Goal: Task Accomplishment & Management: Manage account settings

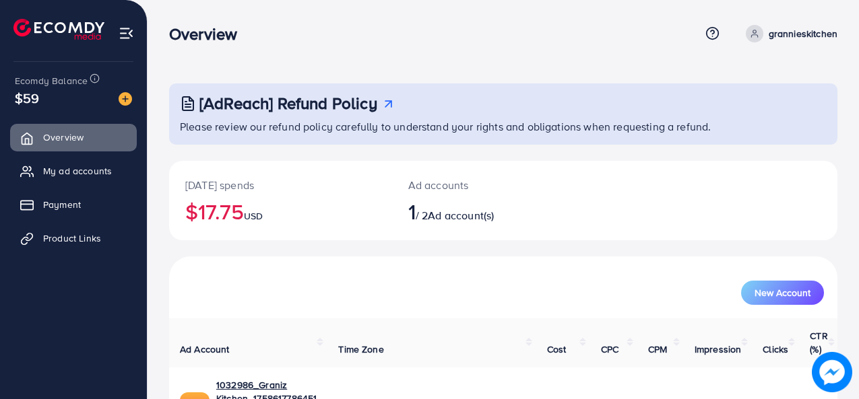
scroll to position [63, 0]
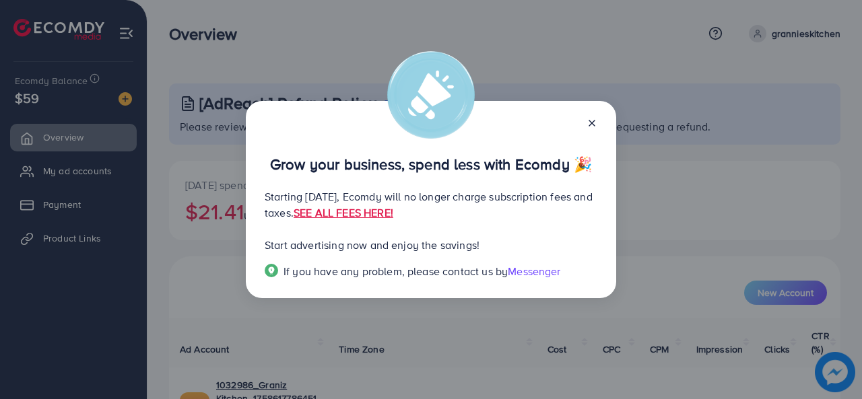
click at [589, 123] on icon at bounding box center [592, 123] width 11 height 11
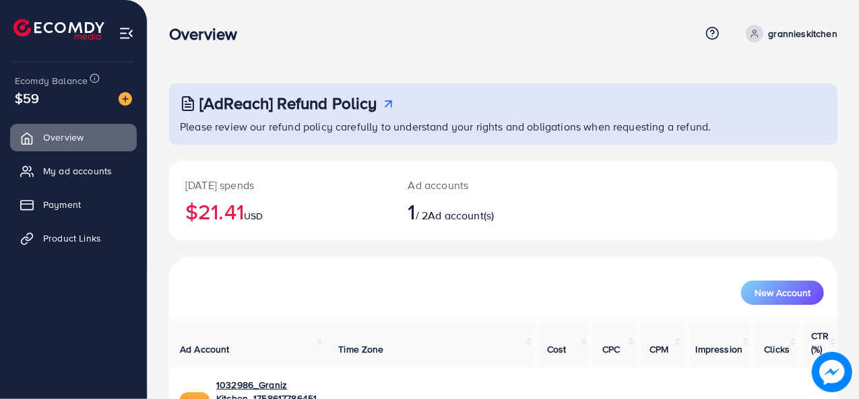
scroll to position [63, 0]
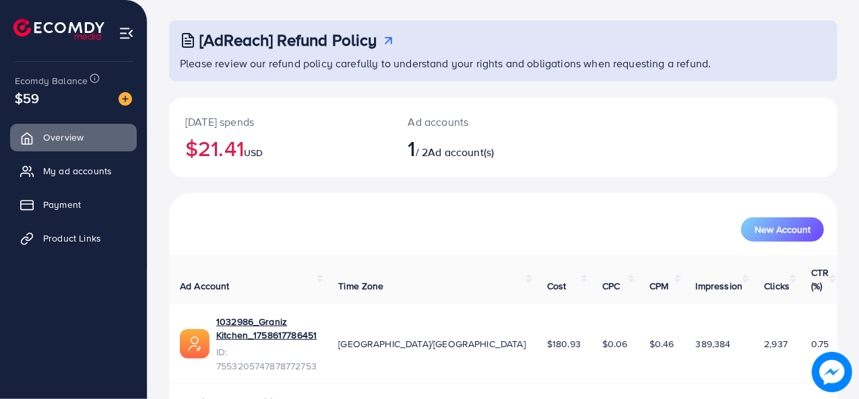
click at [446, 158] on span "Ad account(s)" at bounding box center [461, 152] width 66 height 15
click at [415, 150] on span "1" at bounding box center [411, 148] width 7 height 31
click at [69, 167] on span "My ad accounts" at bounding box center [80, 170] width 69 height 13
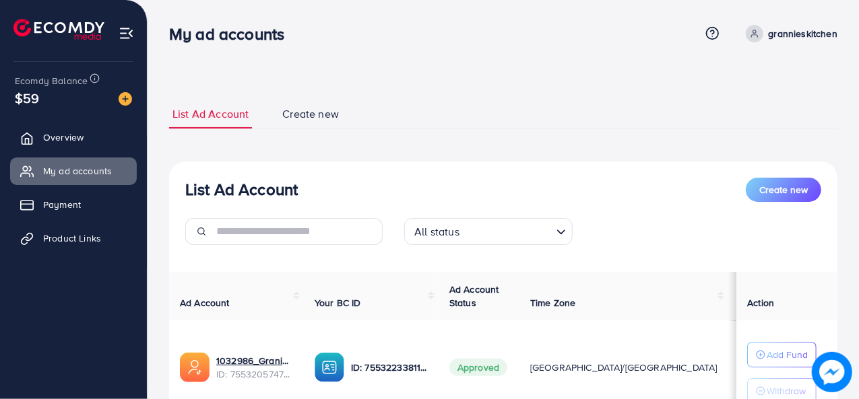
scroll to position [112, 0]
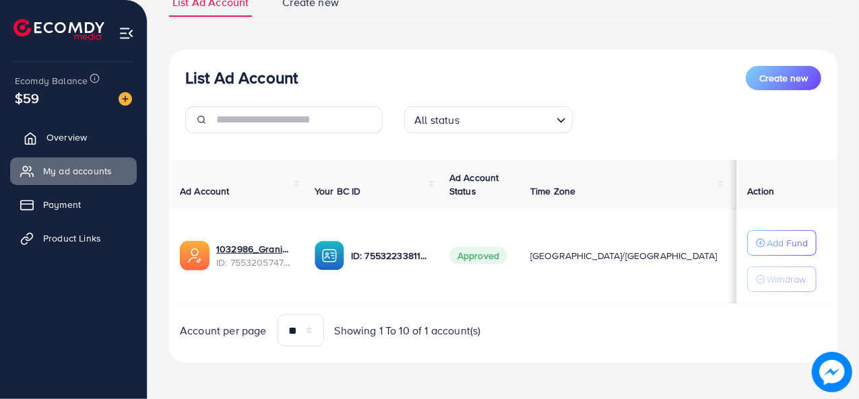
click at [55, 133] on span "Overview" at bounding box center [66, 137] width 40 height 13
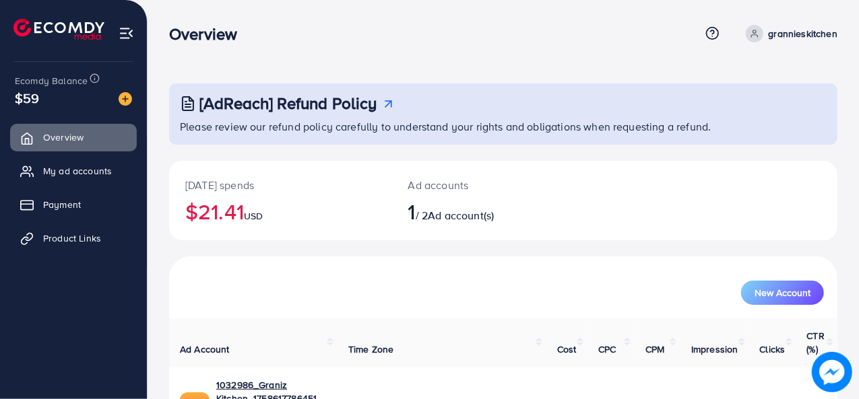
click at [411, 208] on span "1" at bounding box center [411, 211] width 7 height 31
click at [422, 214] on h2 "1 / 2 Ad account(s)" at bounding box center [475, 212] width 135 height 26
click at [431, 208] on h2 "1 / 2 Ad account(s)" at bounding box center [475, 212] width 135 height 26
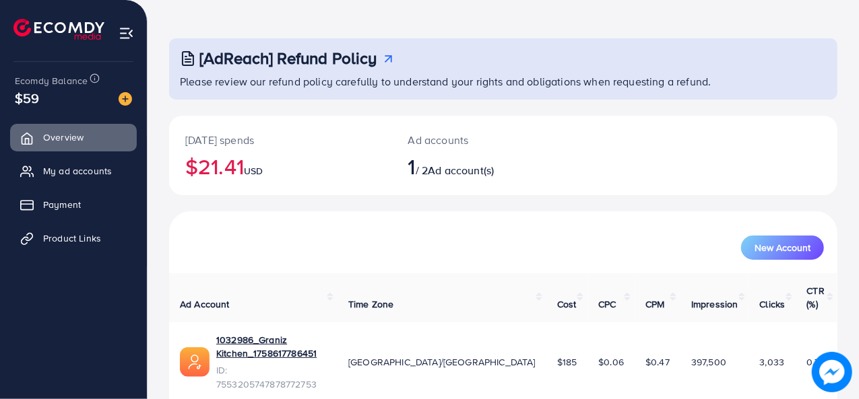
scroll to position [63, 0]
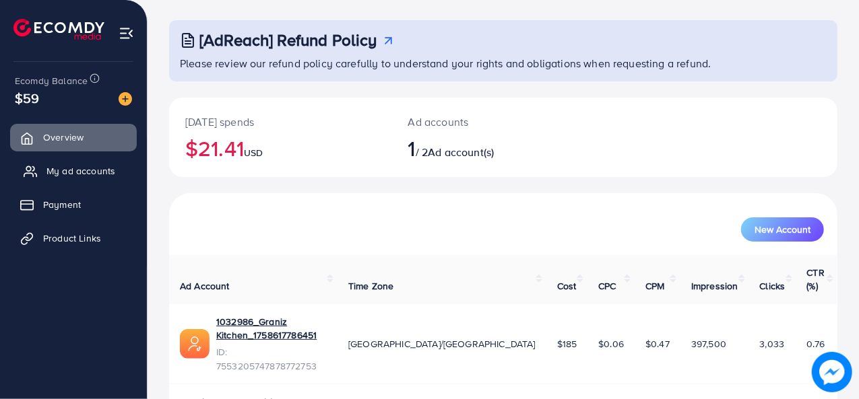
click at [94, 173] on span "My ad accounts" at bounding box center [80, 170] width 69 height 13
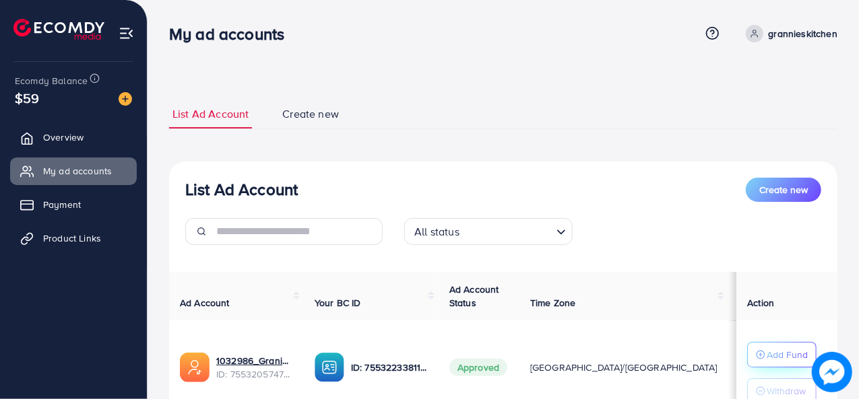
click at [787, 354] on p "Add Fund" at bounding box center [786, 355] width 41 height 16
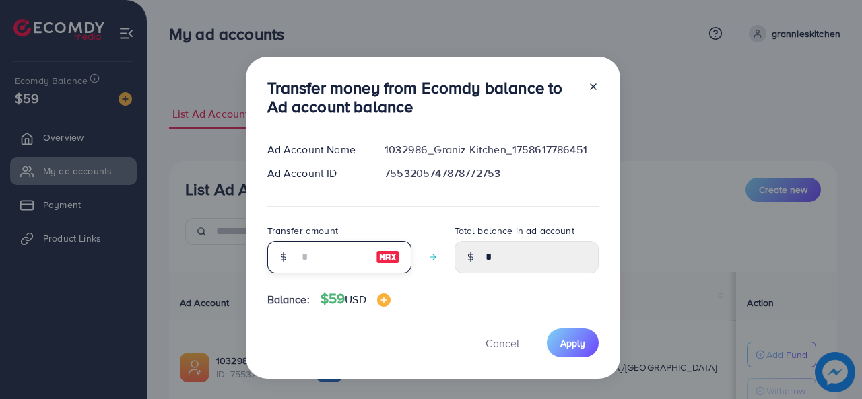
click at [327, 255] on input "number" at bounding box center [331, 257] width 67 height 32
type input "*"
type input "****"
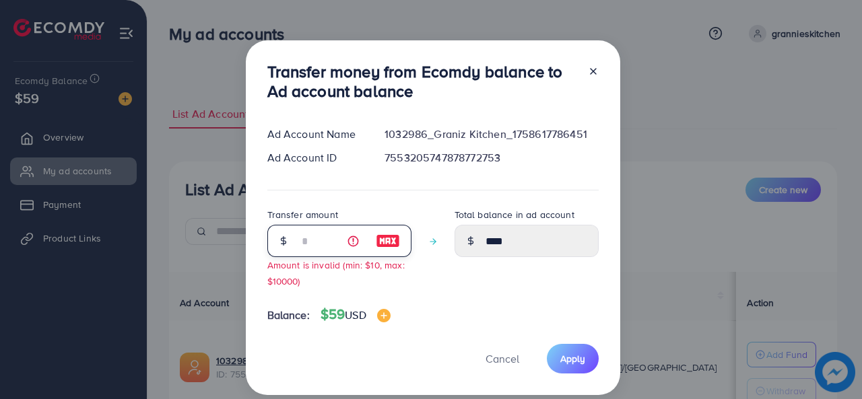
type input "**"
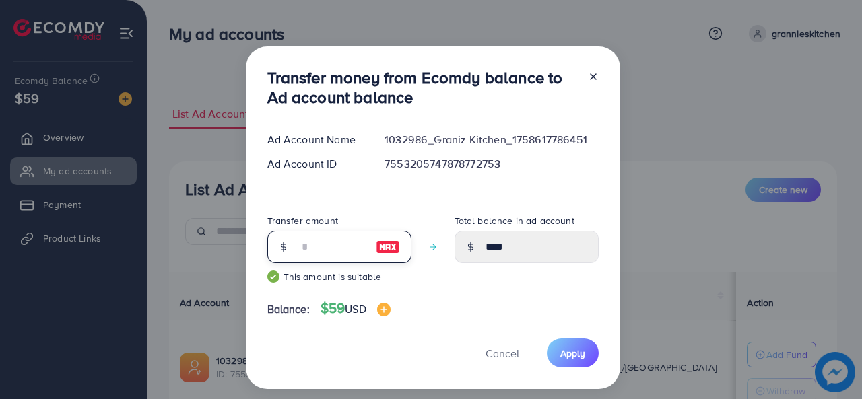
type input "*****"
type input "**"
click at [569, 357] on span "Apply" at bounding box center [572, 353] width 25 height 13
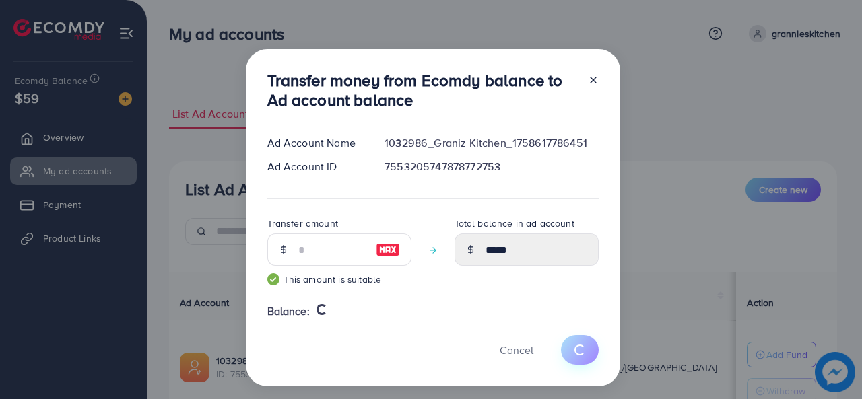
type input "*"
